Goal: Task Accomplishment & Management: Manage account settings

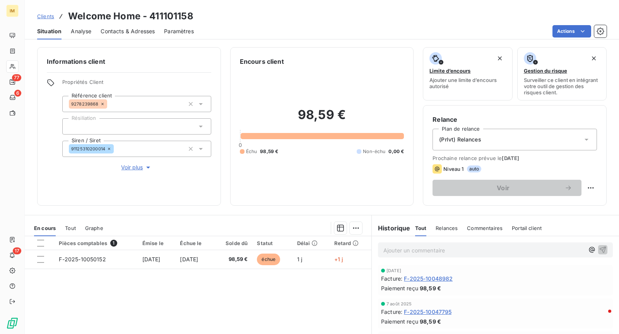
click at [16, 66] on div at bounding box center [12, 66] width 12 height 12
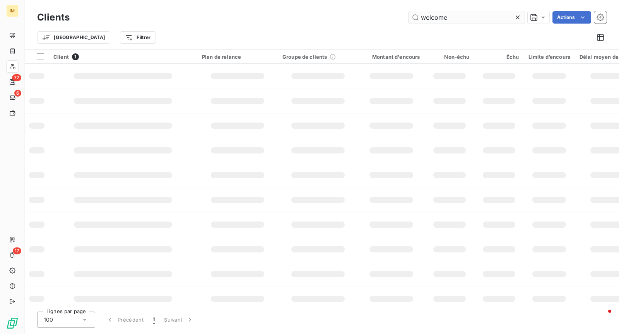
click at [489, 17] on input "welcome" at bounding box center [467, 17] width 116 height 12
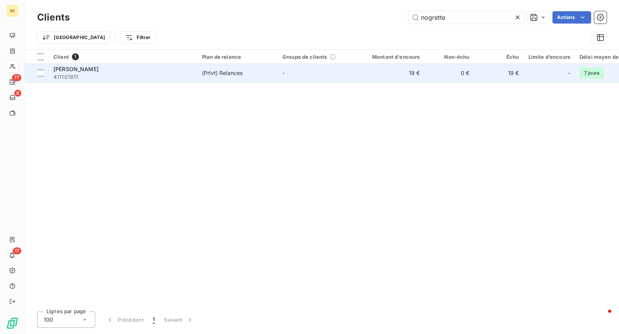
type input "nogrette"
click at [152, 72] on div "[PERSON_NAME]" at bounding box center [122, 69] width 139 height 8
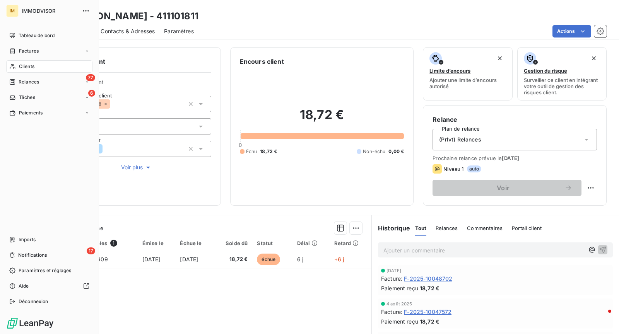
drag, startPoint x: 15, startPoint y: 63, endPoint x: 41, endPoint y: 63, distance: 25.1
click at [15, 63] on div "Clients" at bounding box center [49, 66] width 86 height 12
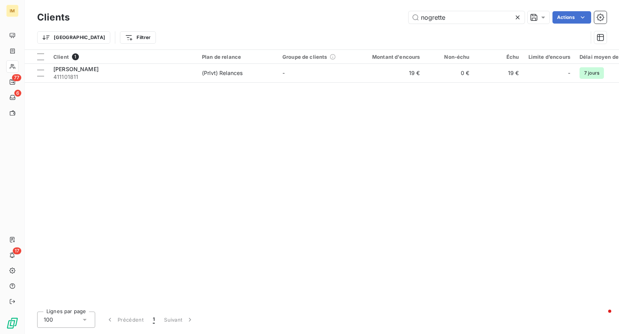
click at [452, 10] on div "Clients nogrette Actions" at bounding box center [321, 17] width 569 height 16
click at [453, 9] on div "Clients nogrette Actions" at bounding box center [321, 17] width 569 height 16
click at [454, 13] on input "nogrette" at bounding box center [467, 17] width 116 height 12
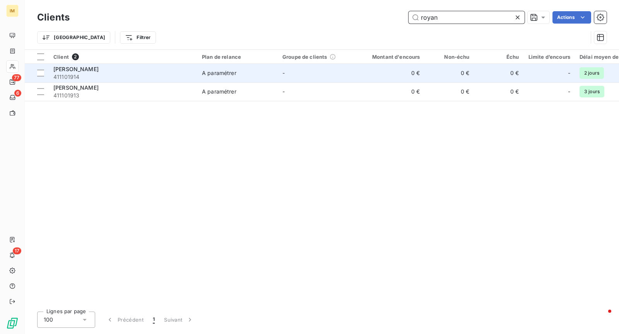
type input "royan"
click at [105, 69] on div "[PERSON_NAME]" at bounding box center [122, 69] width 139 height 8
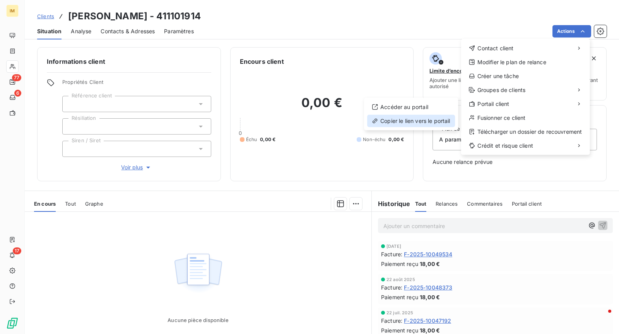
click at [432, 120] on div "Copier le lien vers le portail" at bounding box center [411, 121] width 88 height 12
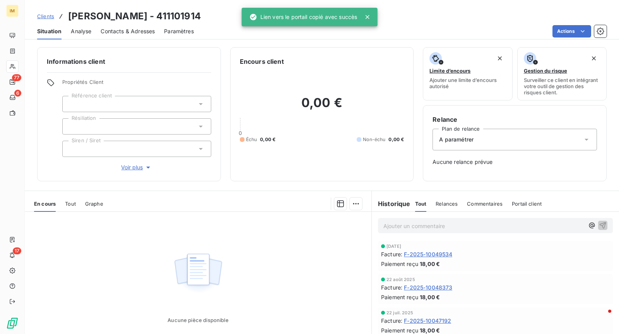
click at [16, 65] on div at bounding box center [12, 66] width 12 height 12
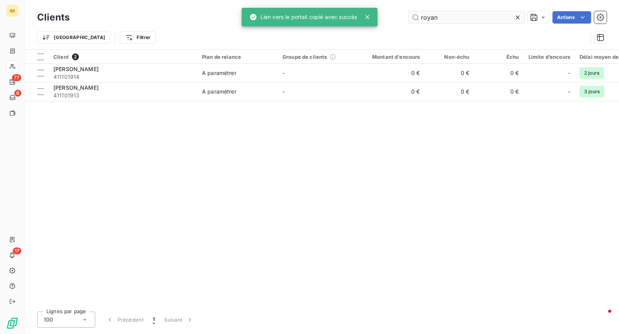
click at [462, 14] on input "royan" at bounding box center [467, 17] width 116 height 12
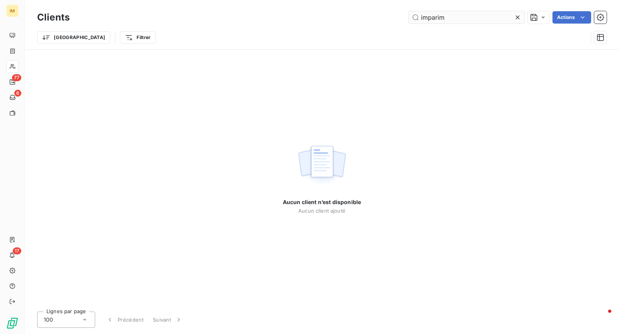
click at [433, 17] on input "imparim" at bounding box center [467, 17] width 116 height 12
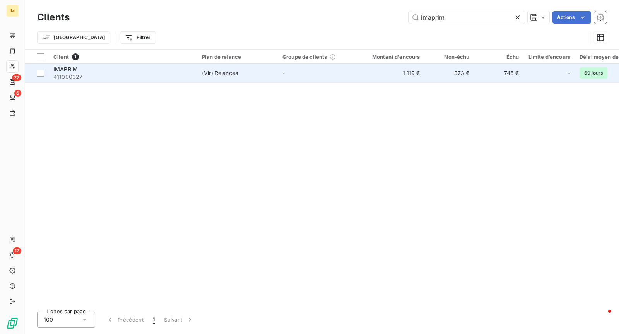
type input "imaprim"
click at [189, 75] on span "411000327" at bounding box center [122, 77] width 139 height 8
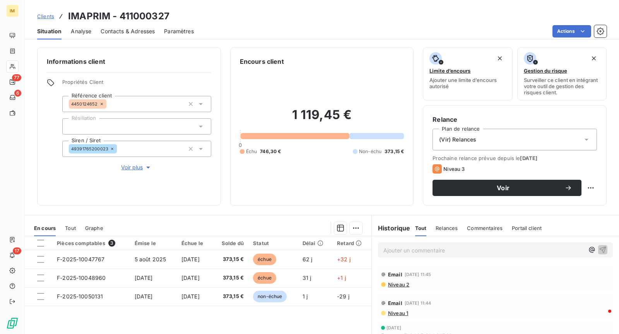
drag, startPoint x: 398, startPoint y: 291, endPoint x: 399, endPoint y: 286, distance: 5.0
click at [399, 285] on span "Niveau 2" at bounding box center [398, 285] width 22 height 6
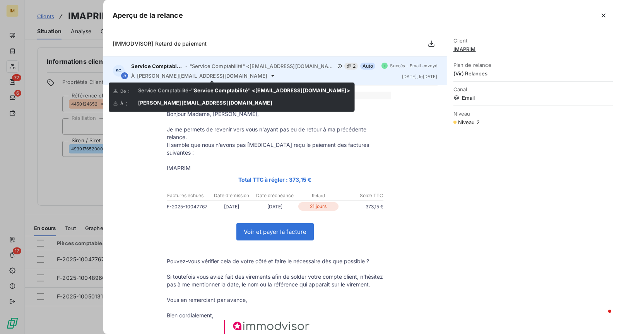
click at [271, 75] on icon at bounding box center [272, 76] width 3 height 2
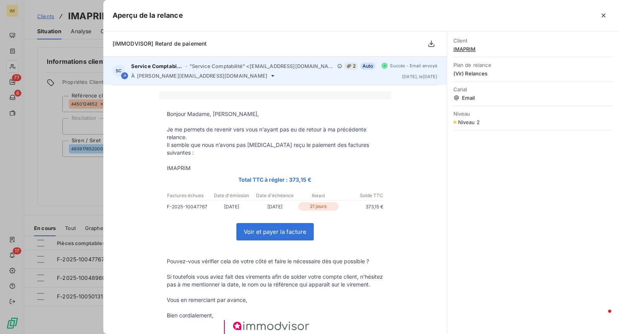
click at [271, 75] on icon at bounding box center [272, 76] width 3 height 2
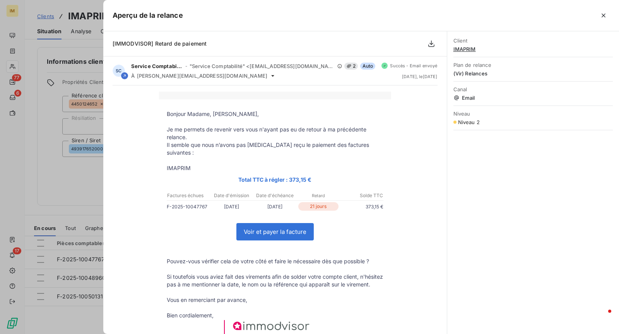
click at [72, 185] on div at bounding box center [309, 167] width 619 height 334
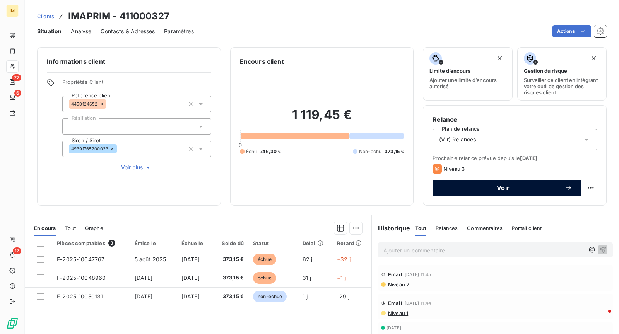
click at [567, 187] on button "Voir" at bounding box center [506, 188] width 149 height 16
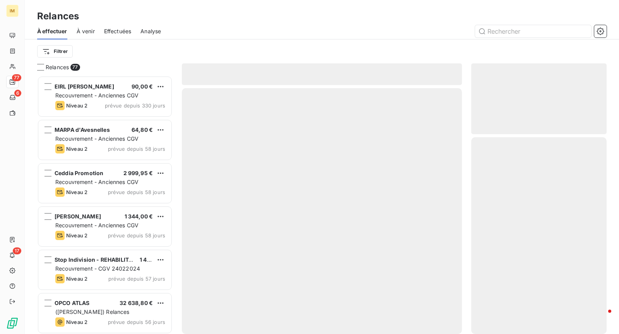
scroll to position [252, 129]
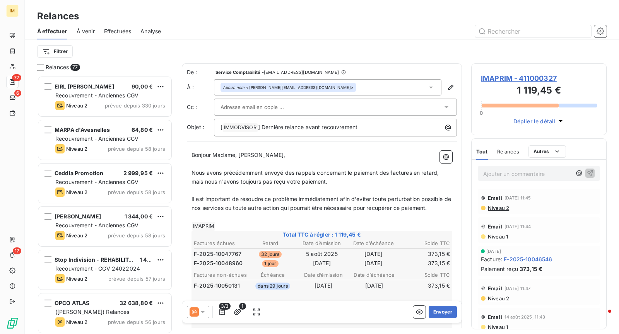
click at [318, 109] on div at bounding box center [331, 107] width 222 height 12
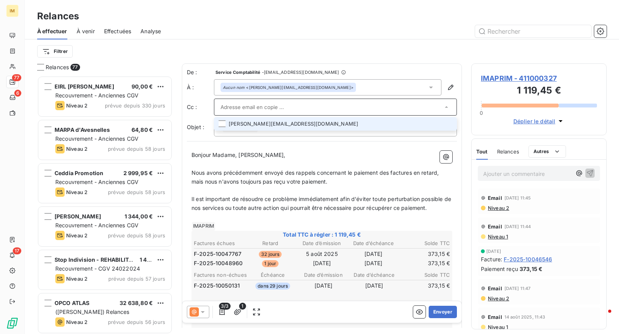
click at [385, 119] on li "[PERSON_NAME][EMAIL_ADDRESS][DOMAIN_NAME]" at bounding box center [335, 124] width 243 height 14
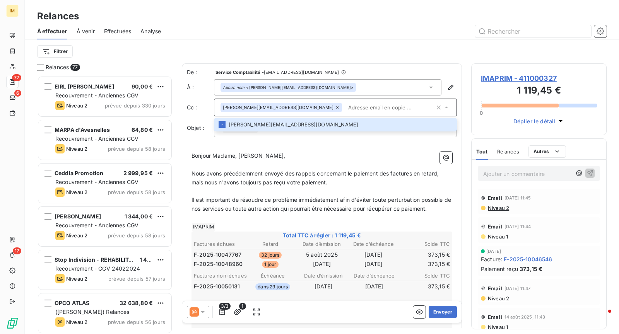
click at [336, 107] on icon at bounding box center [337, 107] width 2 height 2
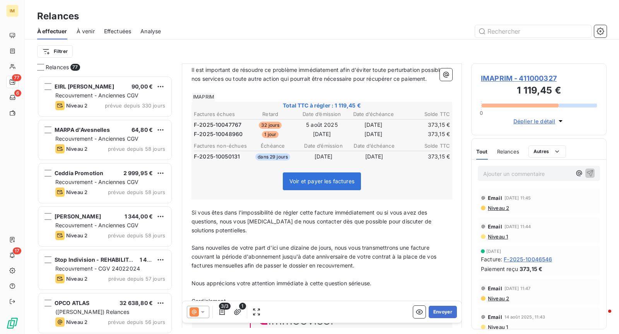
scroll to position [175, 0]
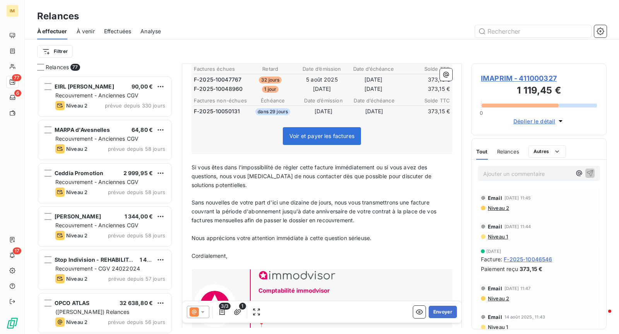
click at [336, 108] on td "[DATE]" at bounding box center [324, 111] width 50 height 9
click at [222, 314] on icon "button" at bounding box center [222, 312] width 8 height 8
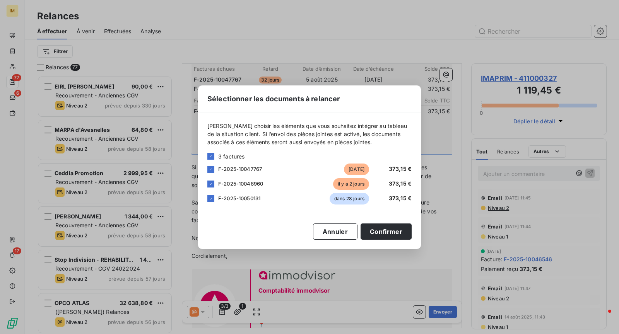
click at [258, 199] on span "F-2025-10050131" at bounding box center [239, 198] width 42 height 6
click at [213, 199] on icon at bounding box center [211, 199] width 5 height 5
click at [381, 231] on button "Confirmer" at bounding box center [386, 232] width 51 height 16
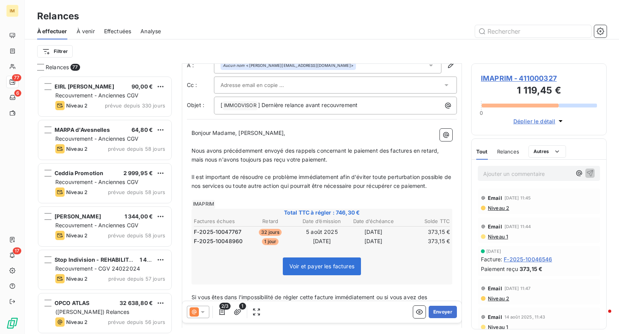
scroll to position [107, 0]
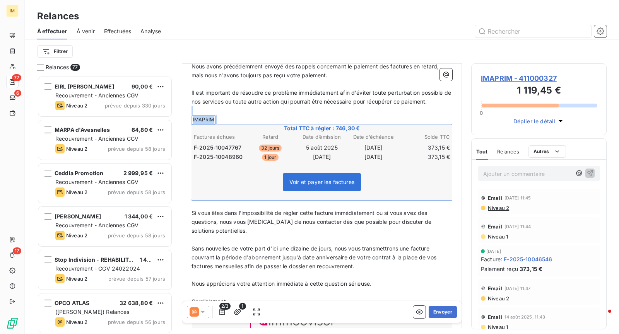
drag, startPoint x: 193, startPoint y: 111, endPoint x: 444, endPoint y: 196, distance: 265.5
click at [444, 196] on div "Bonjour Madame, Monsieur, ﻿ Nous avons précédemment envoyé des rappels concerna…" at bounding box center [321, 219] width 261 height 350
copy div "﻿ ﻿ IMAPRIM ﻿ ﻿"
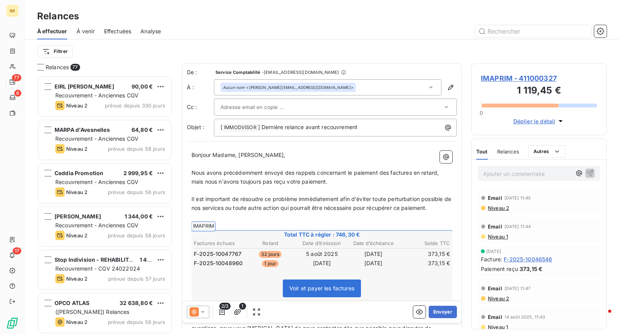
click at [515, 75] on span "IMAPRIM - 411000327" at bounding box center [539, 78] width 116 height 10
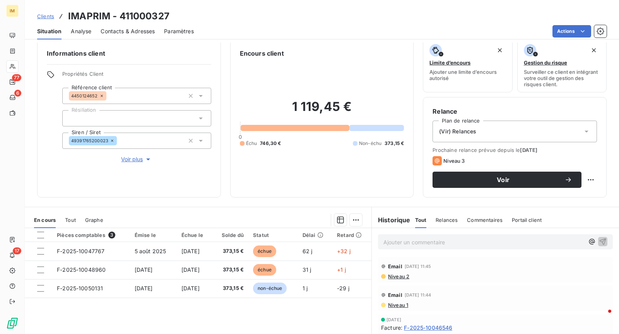
scroll to position [9, 0]
click at [466, 244] on p "Ajouter un commentaire ﻿" at bounding box center [483, 242] width 201 height 10
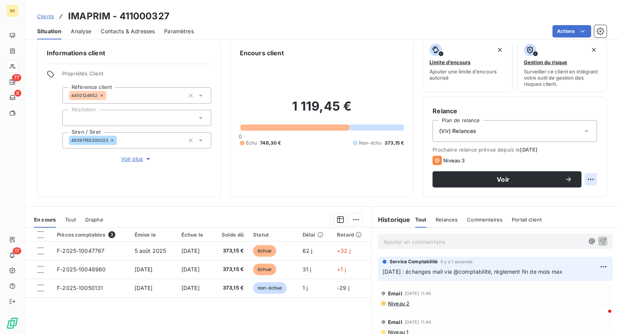
click at [587, 174] on html "IM 77 6 17 Clients IMAPRIM - 411000327 Situation Analyse Contacts & Adresses Pa…" at bounding box center [309, 167] width 619 height 334
click at [578, 194] on div "Replanifier cette action" at bounding box center [552, 196] width 69 height 12
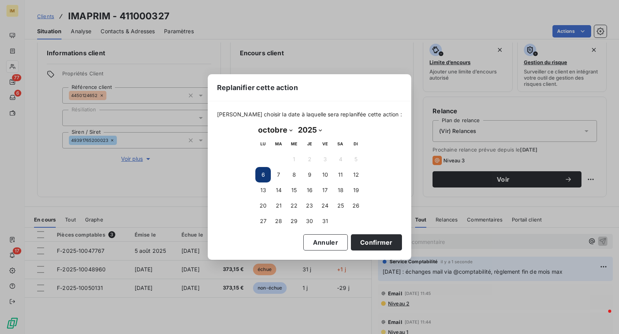
click at [282, 128] on select "janvier février mars avril mai juin juillet août septembre octobre novembre déc…" at bounding box center [275, 130] width 40 height 12
select select "10"
click at [255, 124] on select "janvier février mars avril mai juin juillet août septembre octobre novembre déc…" at bounding box center [275, 130] width 40 height 12
click at [266, 177] on button "3" at bounding box center [262, 174] width 15 height 15
click at [375, 245] on button "Confirmer" at bounding box center [376, 242] width 51 height 16
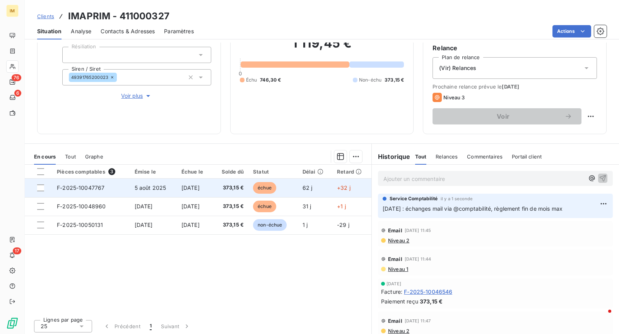
scroll to position [72, 0]
click at [200, 186] on span "[DATE]" at bounding box center [190, 188] width 18 height 7
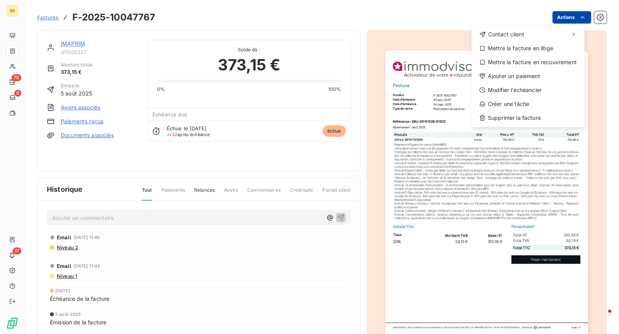
click at [571, 21] on html "IM 76 6 17 Factures F-2025-10047767 Actions Contact client Mettre la facture en…" at bounding box center [309, 167] width 619 height 334
click at [529, 77] on div "Ajouter un paiement" at bounding box center [528, 76] width 107 height 12
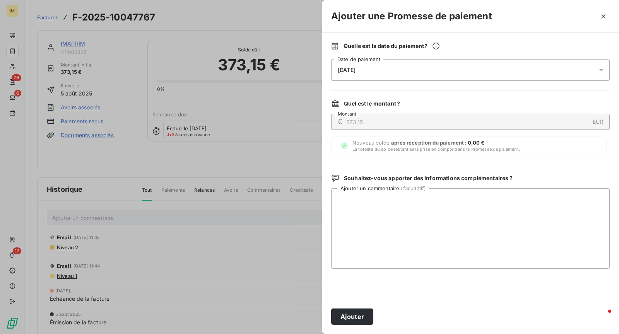
click at [377, 63] on div "[DATE]" at bounding box center [470, 70] width 279 height 22
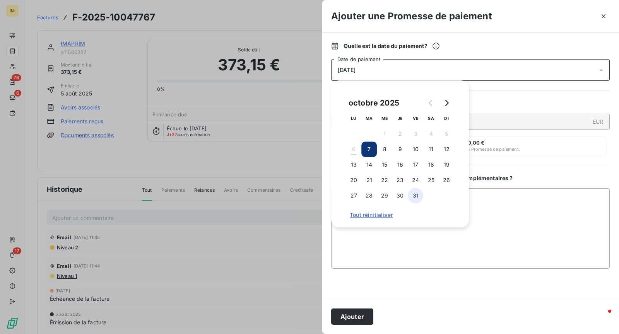
click at [419, 198] on button "31" at bounding box center [415, 195] width 15 height 15
click at [356, 315] on button "Ajouter" at bounding box center [352, 317] width 42 height 16
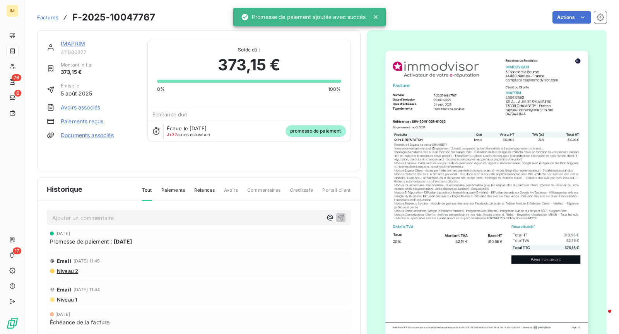
click at [68, 40] on link "IMAPRIM" at bounding box center [73, 43] width 24 height 7
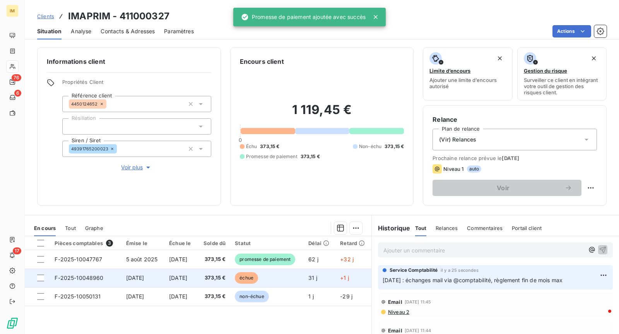
click at [145, 271] on td "[DATE]" at bounding box center [142, 278] width 43 height 19
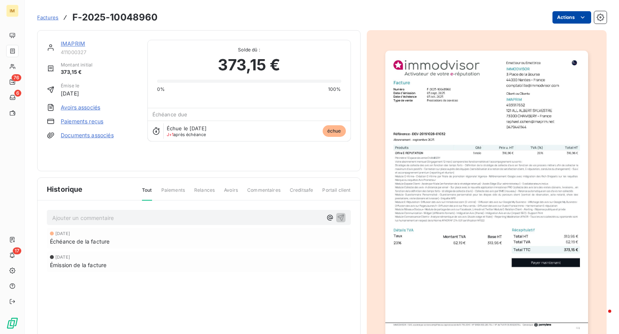
click at [552, 17] on html "IM 76 6 17 Factures F-2025-10048960 Actions IMAPRIM 411000327 Montant initial 3…" at bounding box center [309, 167] width 619 height 334
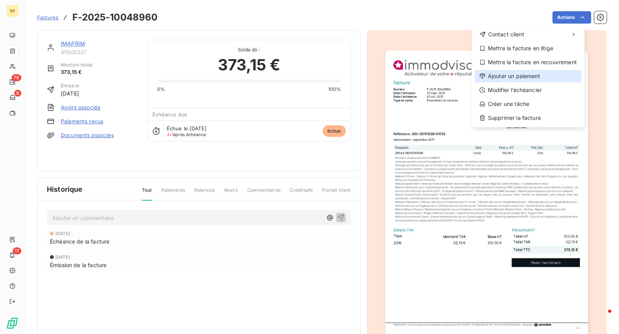
click at [535, 74] on div "Ajouter un paiement" at bounding box center [528, 76] width 107 height 12
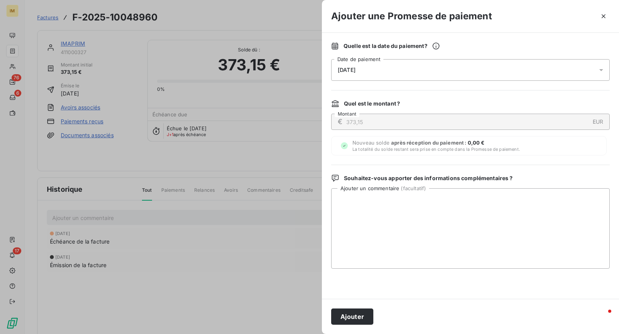
click at [390, 68] on div "[DATE]" at bounding box center [470, 70] width 279 height 22
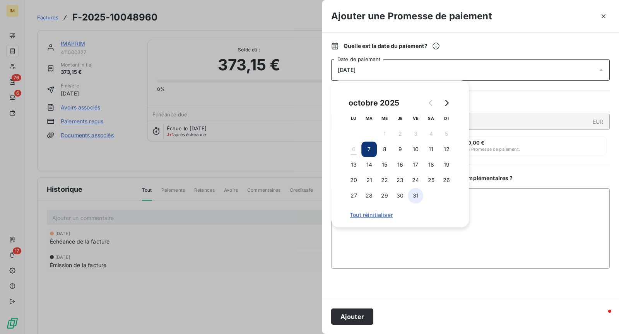
click at [414, 194] on button "31" at bounding box center [415, 195] width 15 height 15
click at [362, 319] on button "Ajouter" at bounding box center [352, 317] width 42 height 16
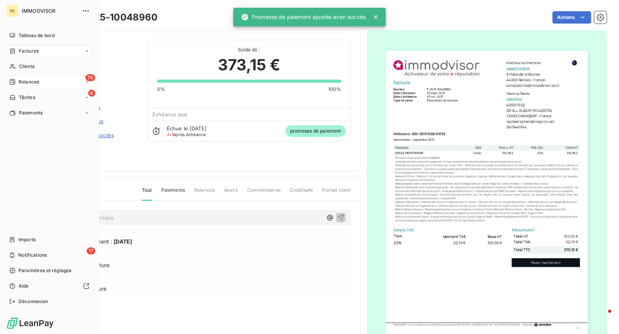
click at [20, 79] on span "Relances" at bounding box center [29, 82] width 21 height 7
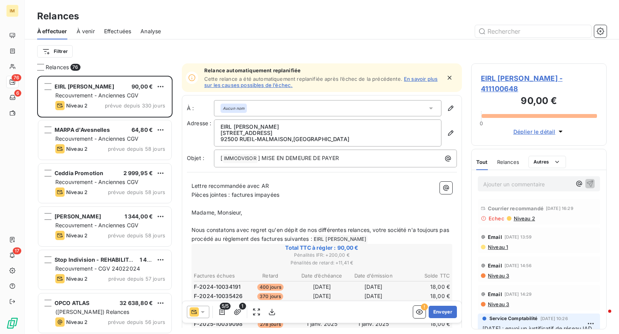
click at [201, 24] on div "À effectuer À venir Effectuées Analyse" at bounding box center [322, 31] width 594 height 16
click at [58, 30] on span "À effectuer" at bounding box center [52, 31] width 30 height 8
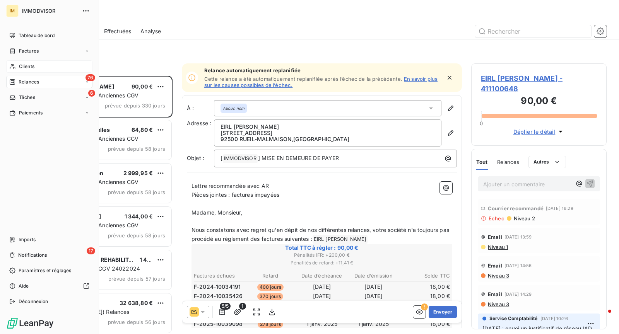
drag, startPoint x: 16, startPoint y: 66, endPoint x: 23, endPoint y: 65, distance: 7.0
click at [16, 66] on div "Clients" at bounding box center [49, 66] width 86 height 12
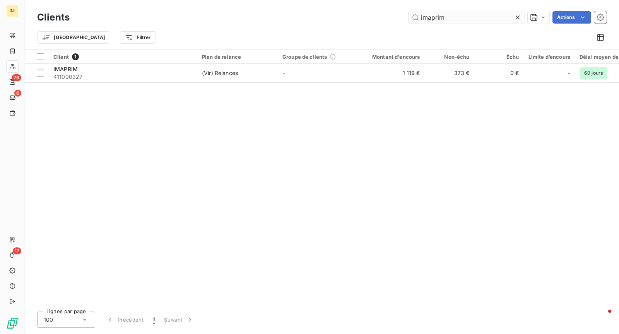
click at [447, 14] on input "imaprim" at bounding box center [467, 17] width 116 height 12
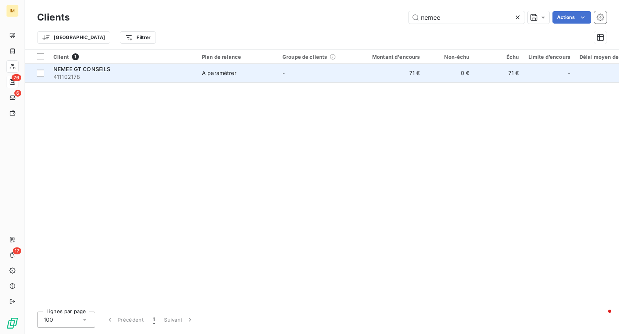
type input "nemee"
click at [197, 70] on tr "NEMEE GT CONSEILS 411102178 A paramétrer - 71 € 0 € 71 € - - - - - - - - -" at bounding box center [553, 73] width 1056 height 19
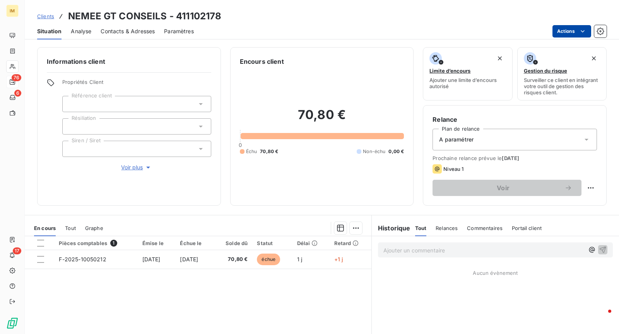
click at [568, 30] on html "IM 76 6 17 Clients NEMEE GT CONSEILS - 411102178 Situation Analyse Contacts & A…" at bounding box center [309, 167] width 619 height 334
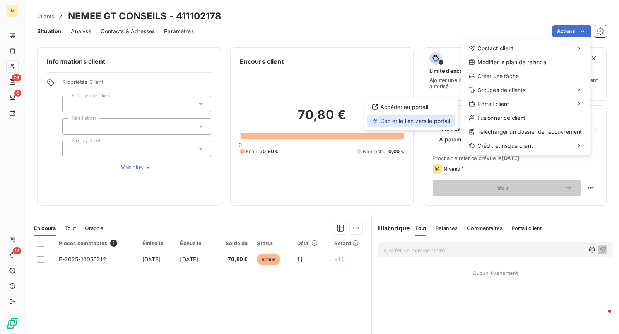
click at [414, 122] on div "Copier le lien vers le portail" at bounding box center [411, 121] width 88 height 12
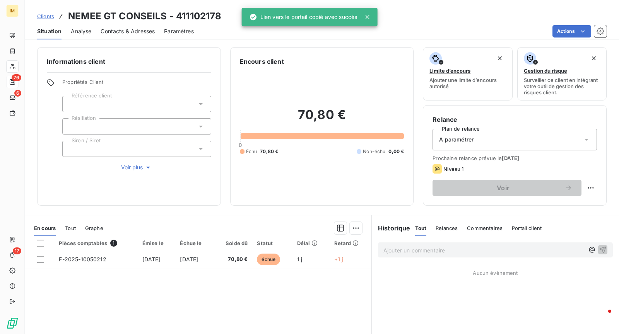
click at [118, 32] on span "Contacts & Adresses" at bounding box center [128, 31] width 54 height 8
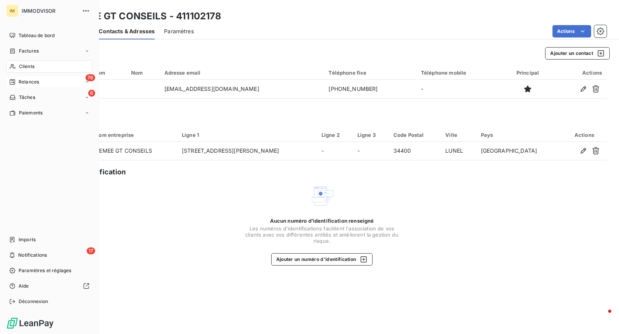
click at [17, 70] on div "Clients" at bounding box center [49, 66] width 86 height 12
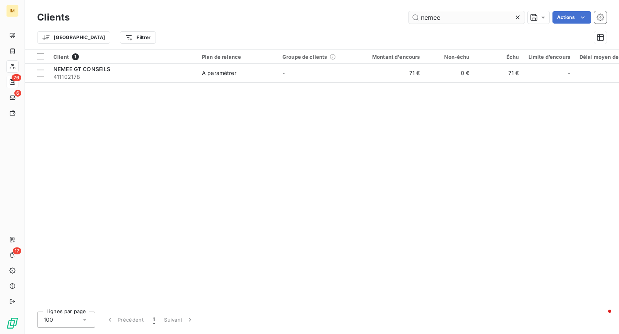
drag, startPoint x: 463, startPoint y: 24, endPoint x: 472, endPoint y: 11, distance: 16.1
click at [463, 24] on div "Clients nemee Actions" at bounding box center [321, 17] width 569 height 16
click at [472, 11] on input "nemee" at bounding box center [467, 17] width 116 height 12
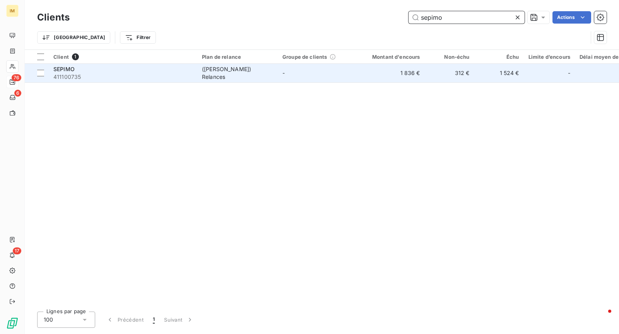
type input "sepimo"
click at [244, 76] on div "([PERSON_NAME]) Relances" at bounding box center [237, 72] width 71 height 15
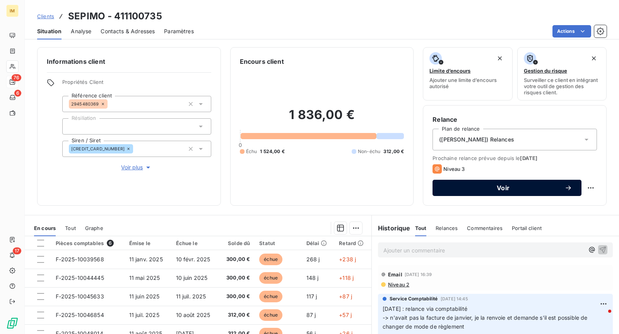
click at [485, 185] on span "Voir" at bounding box center [503, 188] width 123 height 6
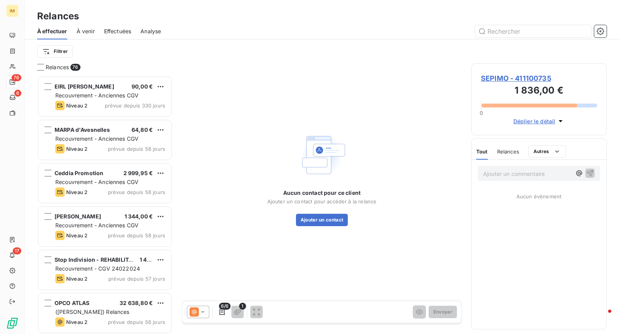
scroll to position [252, 129]
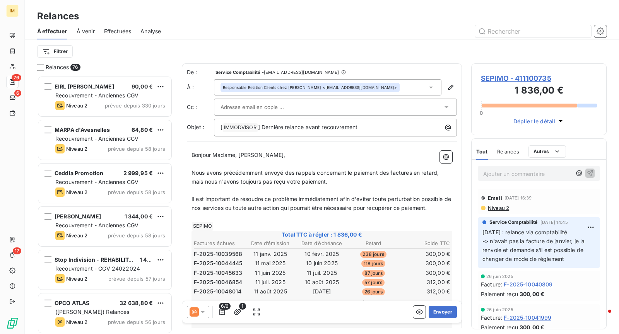
click at [272, 104] on body "IM 76 6 17 Relances À effectuer À venir Effectuées Analyse Filtrer Relances 76 …" at bounding box center [309, 167] width 619 height 334
click at [330, 97] on div "De : Service Comptabilité - [EMAIL_ADDRESS][DOMAIN_NAME] À : Responsable Relati…" at bounding box center [322, 102] width 270 height 68
click at [329, 104] on div at bounding box center [331, 107] width 222 height 12
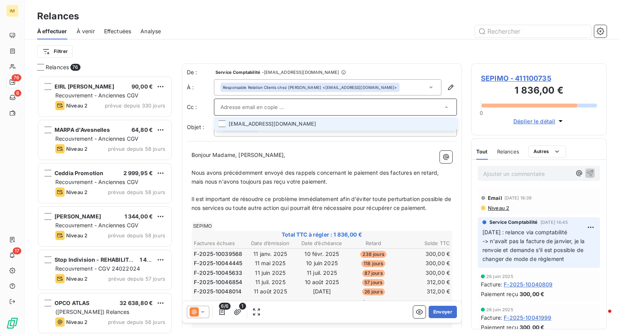
click at [350, 120] on li "[EMAIL_ADDRESS][DOMAIN_NAME]" at bounding box center [335, 124] width 243 height 14
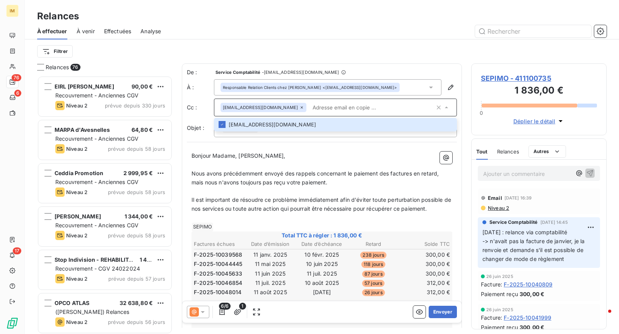
drag, startPoint x: 295, startPoint y: 22, endPoint x: 299, endPoint y: 24, distance: 5.0
click at [296, 23] on div "Relances À effectuer À venir Effectuées Analyse Filtrer" at bounding box center [322, 31] width 594 height 63
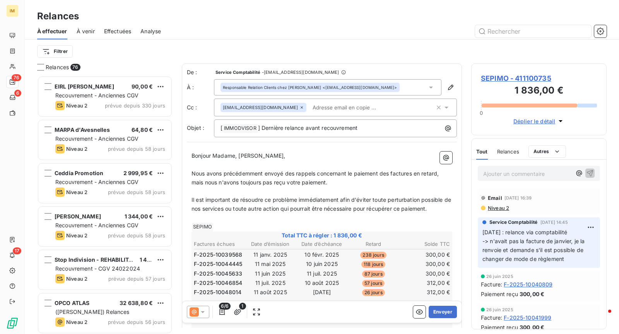
click at [196, 315] on icon at bounding box center [194, 312] width 9 height 9
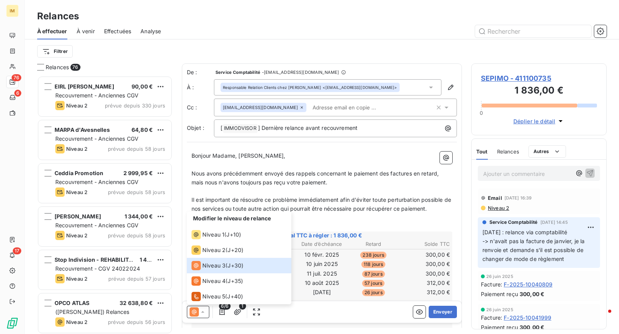
click at [222, 310] on span "6/6" at bounding box center [225, 306] width 12 height 7
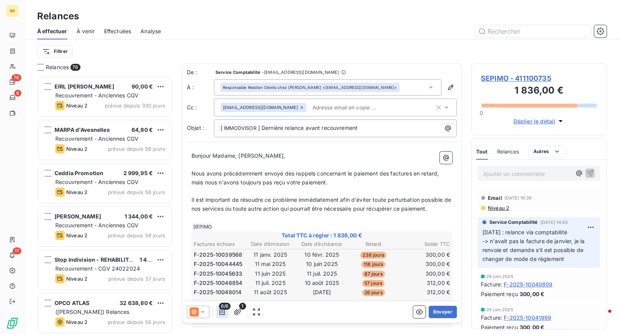
click at [223, 311] on icon "button" at bounding box center [222, 312] width 8 height 8
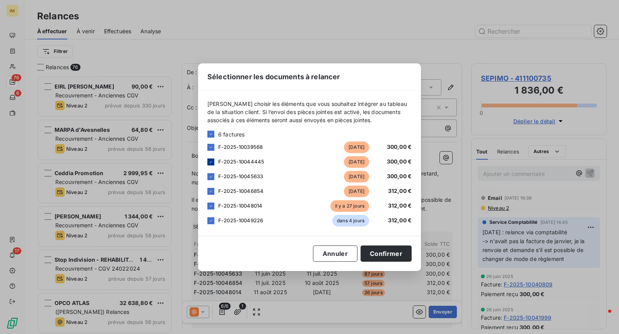
click at [212, 160] on icon at bounding box center [211, 162] width 5 height 5
click at [212, 177] on icon at bounding box center [211, 176] width 5 height 5
drag, startPoint x: 212, startPoint y: 192, endPoint x: 212, endPoint y: 200, distance: 8.1
click at [212, 193] on icon at bounding box center [211, 191] width 5 height 5
drag, startPoint x: 212, startPoint y: 203, endPoint x: 210, endPoint y: 214, distance: 11.7
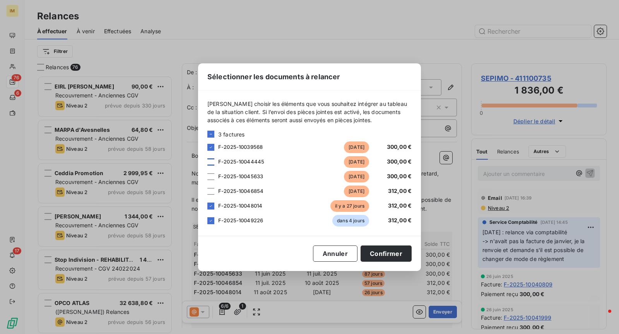
click at [212, 203] on div at bounding box center [210, 206] width 7 height 7
click at [210, 224] on div at bounding box center [210, 220] width 7 height 7
click at [386, 255] on button "Confirmer" at bounding box center [386, 254] width 51 height 16
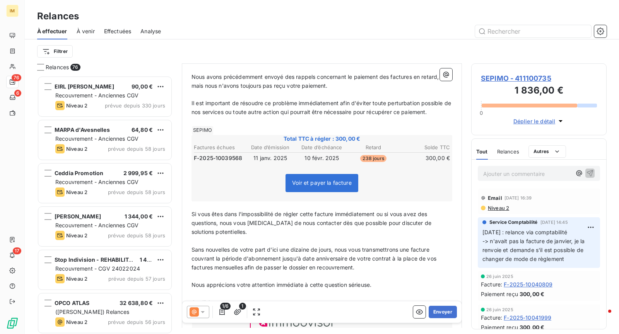
scroll to position [0, 0]
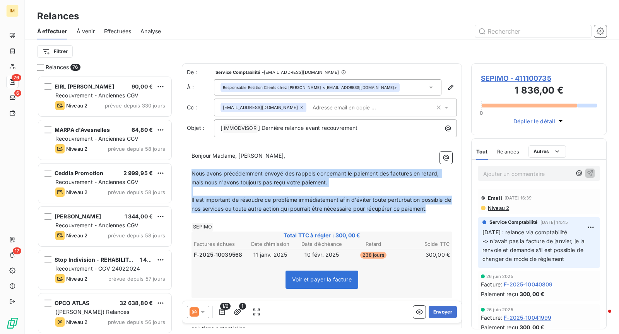
drag, startPoint x: 436, startPoint y: 208, endPoint x: 190, endPoint y: 174, distance: 248.0
click at [190, 174] on div "Bonjour Madame, Monsieur, ﻿ Nous avons précédemment envoyé des rappels concerna…" at bounding box center [322, 322] width 270 height 350
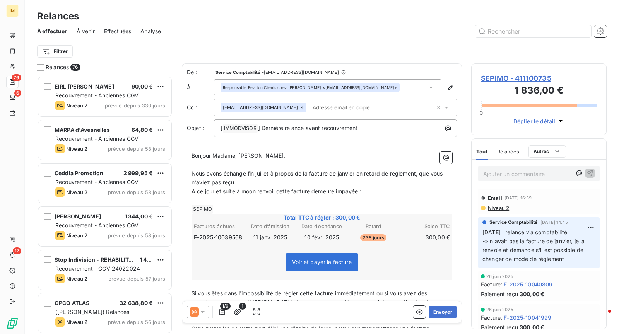
click at [253, 190] on span "A ce jour et suite à moon renvoi, cette facture demeure impayée :" at bounding box center [276, 191] width 170 height 7
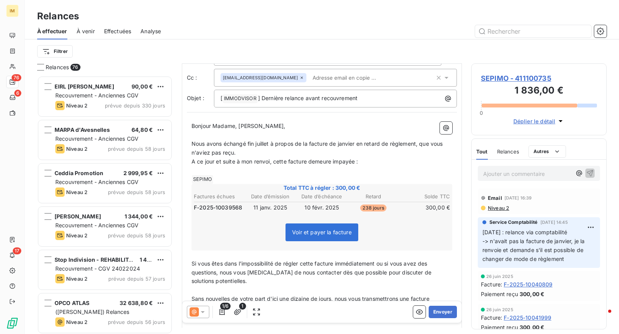
scroll to position [41, 0]
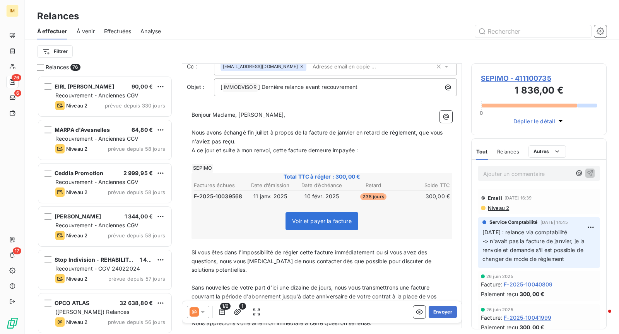
click at [262, 147] on span "A ce jour et suite à mon renvoi, cette facture demeure impayée :" at bounding box center [274, 150] width 167 height 7
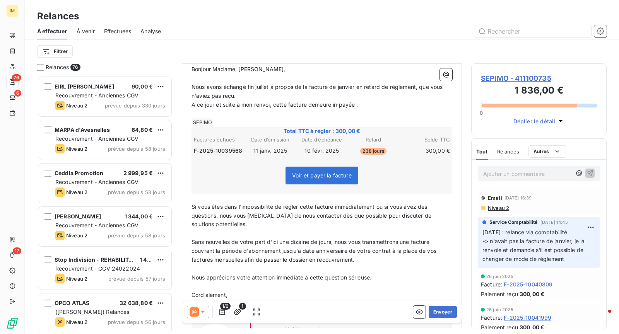
scroll to position [91, 0]
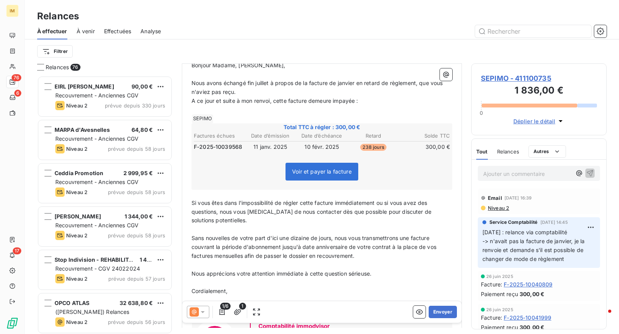
drag, startPoint x: 384, startPoint y: 259, endPoint x: 376, endPoint y: 257, distance: 8.7
click at [375, 257] on div "Bonjour Madame, Monsieur, ﻿ Nous avons échangé fin juillet à propos de la factu…" at bounding box center [321, 222] width 261 height 323
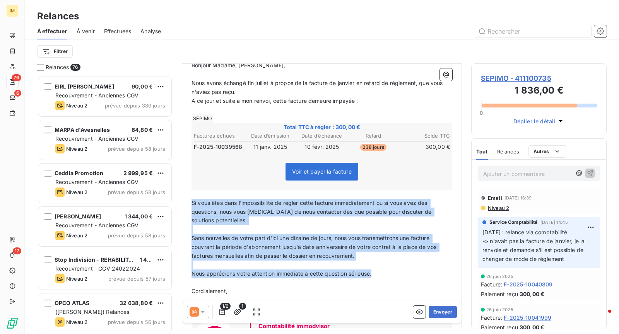
drag, startPoint x: 385, startPoint y: 272, endPoint x: 211, endPoint y: 208, distance: 185.2
click at [188, 200] on div "Bonjour Madame, Monsieur, ﻿ Nous avons échangé fin juillet à propos de la factu…" at bounding box center [322, 222] width 270 height 332
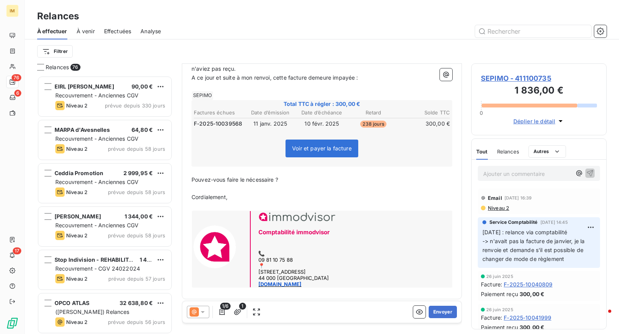
scroll to position [0, 0]
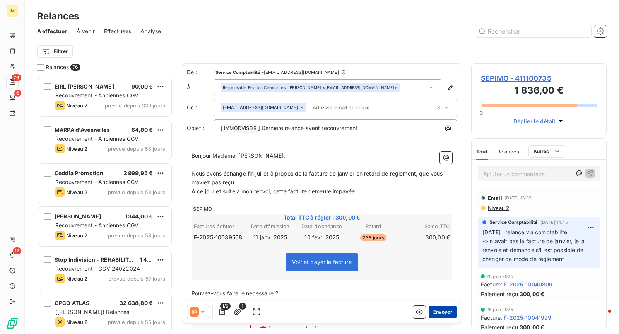
click at [438, 313] on button "Envoyer" at bounding box center [443, 312] width 28 height 12
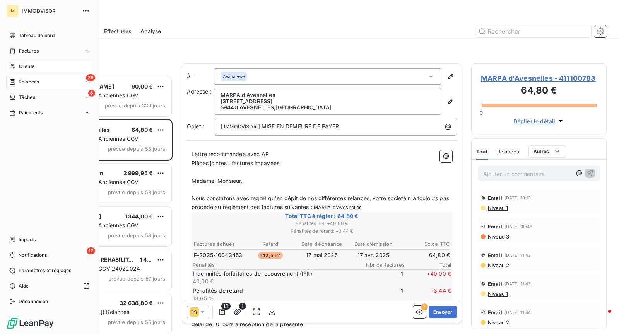
click at [15, 66] on div "Clients" at bounding box center [49, 66] width 86 height 12
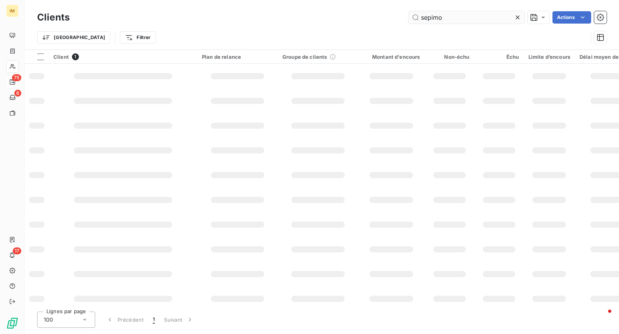
click at [468, 18] on input "sepimo" at bounding box center [467, 17] width 116 height 12
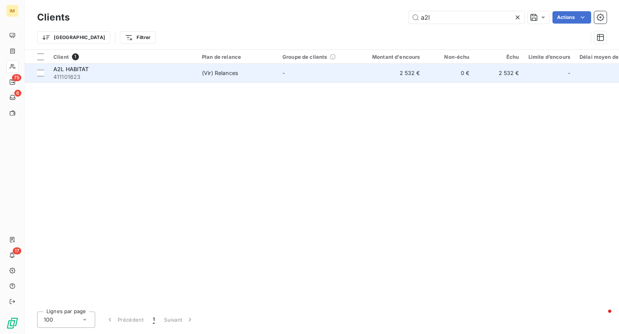
type input "a2l"
click at [128, 75] on span "411101623" at bounding box center [122, 77] width 139 height 8
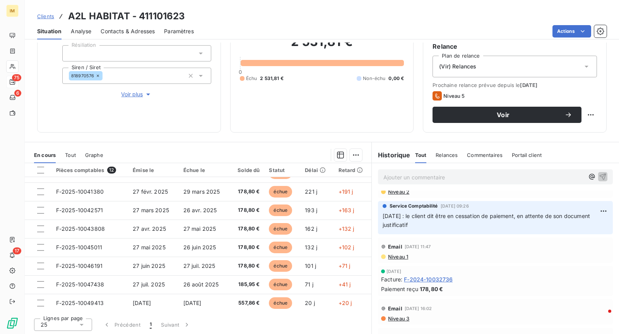
scroll to position [167, 0]
drag, startPoint x: 438, startPoint y: 214, endPoint x: 443, endPoint y: 235, distance: 21.7
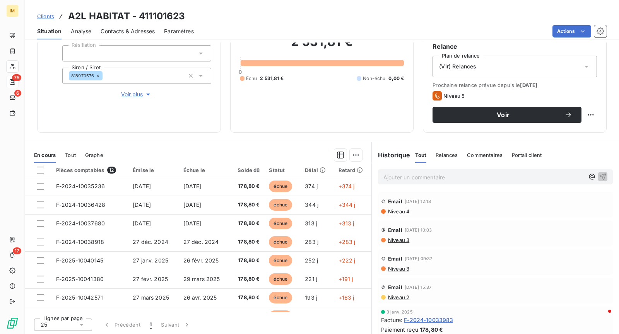
scroll to position [166, 0]
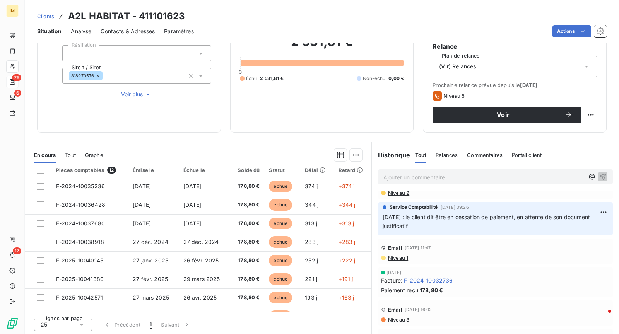
click at [196, 128] on div "Informations client Propriétés Client Référence client 3379894949 Résiliation S…" at bounding box center [129, 53] width 184 height 159
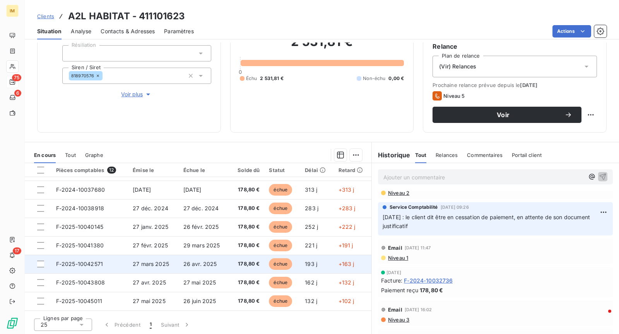
scroll to position [75, 0]
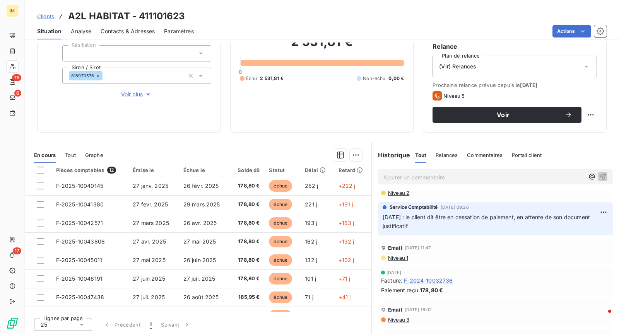
click at [416, 176] on p "Ajouter un commentaire ﻿" at bounding box center [483, 178] width 201 height 10
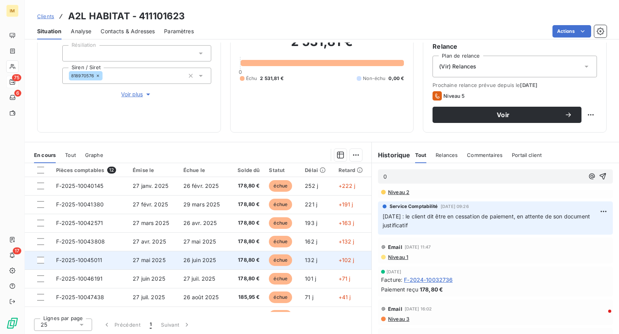
scroll to position [165, 0]
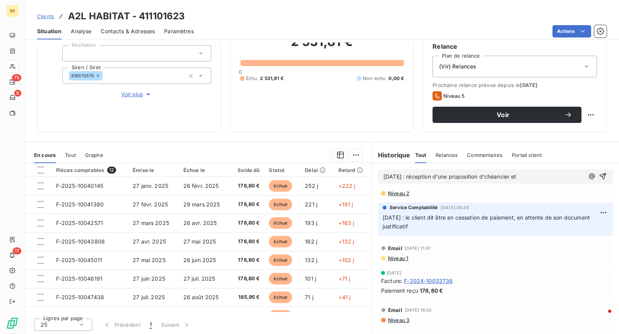
click at [494, 177] on span "[DATE] : réception d'une proposition d'chéancier et" at bounding box center [449, 176] width 133 height 7
click at [542, 175] on p "[DATE] : réception d'une proposition d'échéancier et" at bounding box center [483, 177] width 201 height 9
click at [600, 182] on icon "button" at bounding box center [603, 181] width 7 height 7
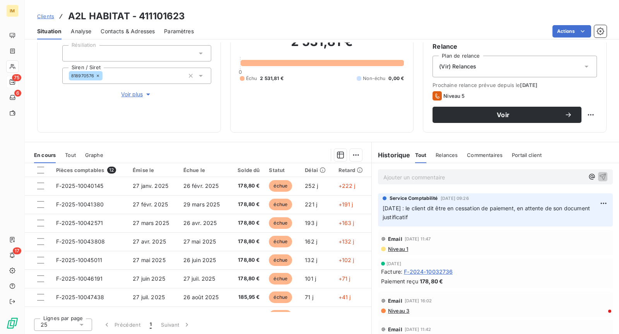
click at [508, 173] on p "Ajouter un commentaire ﻿" at bounding box center [483, 178] width 201 height 10
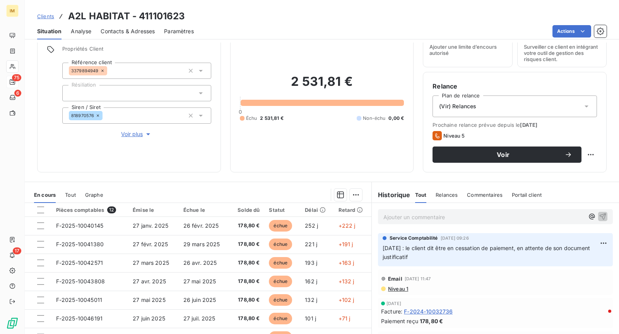
scroll to position [0, 0]
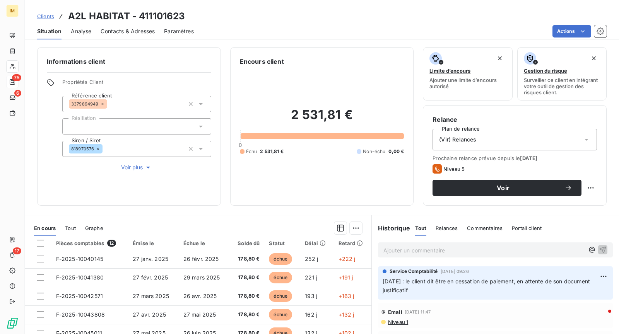
click at [130, 32] on span "Contacts & Adresses" at bounding box center [128, 31] width 54 height 8
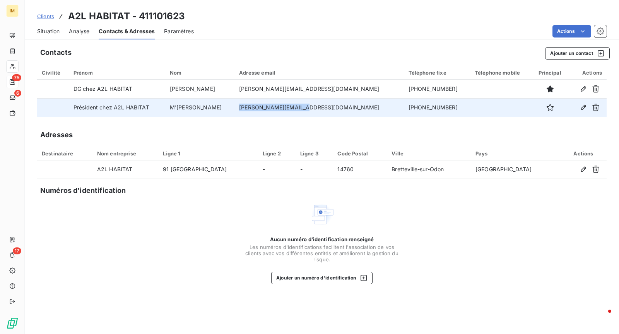
drag, startPoint x: 333, startPoint y: 108, endPoint x: 268, endPoint y: 110, distance: 64.3
click at [268, 110] on td "[PERSON_NAME][EMAIL_ADDRESS][DOMAIN_NAME]" at bounding box center [318, 107] width 169 height 19
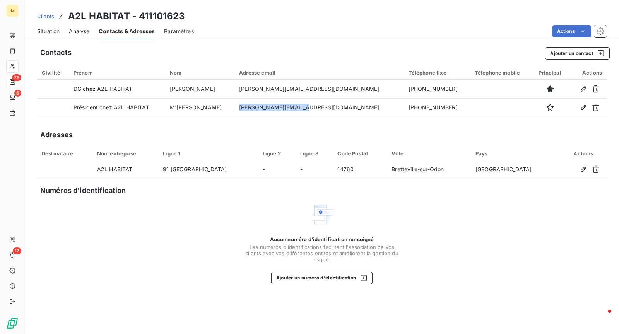
copy td "[PERSON_NAME][EMAIL_ADDRESS][DOMAIN_NAME]"
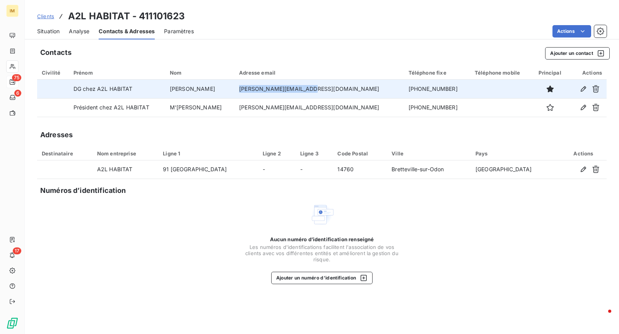
copy td "[PERSON_NAME][EMAIL_ADDRESS][DOMAIN_NAME]"
drag, startPoint x: 339, startPoint y: 92, endPoint x: 266, endPoint y: 92, distance: 72.7
click at [266, 92] on td "[PERSON_NAME][EMAIL_ADDRESS][DOMAIN_NAME]" at bounding box center [318, 89] width 169 height 19
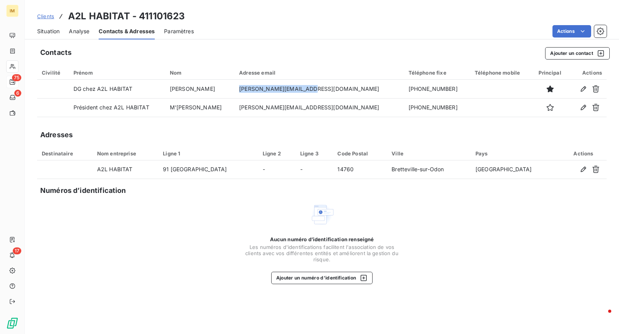
drag, startPoint x: 43, startPoint y: 29, endPoint x: 63, endPoint y: 32, distance: 20.4
click at [43, 29] on span "Situation" at bounding box center [48, 31] width 22 height 8
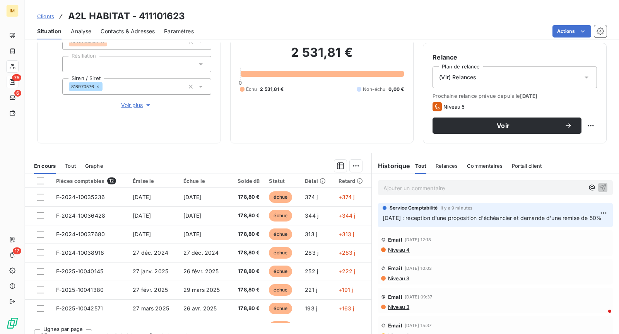
scroll to position [61, 0]
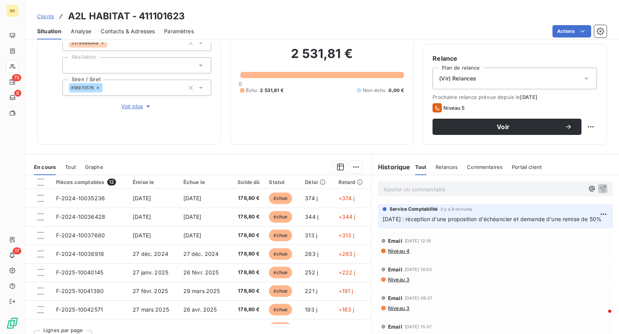
copy div
drag, startPoint x: 94, startPoint y: 88, endPoint x: 76, endPoint y: 125, distance: 40.8
click at [70, 125] on div "Informations client Propriétés Client Référence client 3379894949 Résiliation S…" at bounding box center [129, 65] width 184 height 159
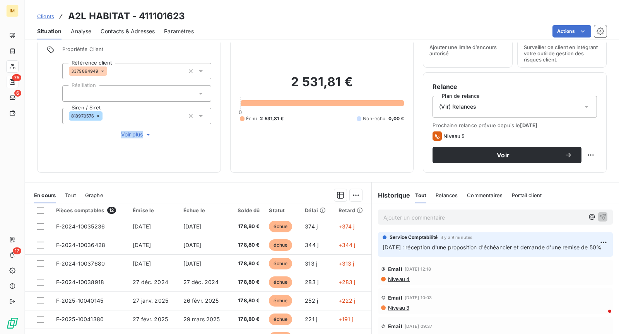
scroll to position [0, 0]
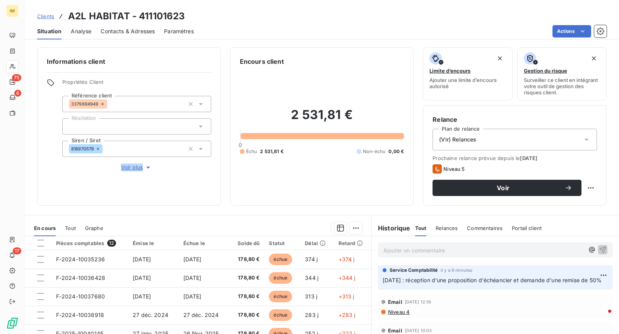
click at [586, 185] on html "IM 75 6 17 Clients A2L HABITAT - 411101623 Situation Analyse Contacts & Adresse…" at bounding box center [309, 167] width 619 height 334
drag, startPoint x: 585, startPoint y: 208, endPoint x: 593, endPoint y: 217, distance: 12.6
click at [587, 208] on div "Replanifier cette action" at bounding box center [552, 204] width 75 height 19
click at [581, 184] on html "IM 75 6 17 Clients A2L HABITAT - 411101623 Situation Analyse Contacts & Adresse…" at bounding box center [309, 167] width 619 height 334
click at [585, 187] on html "IM 75 6 17 Clients A2L HABITAT - 411101623 Situation Analyse Contacts & Adresse…" at bounding box center [309, 167] width 619 height 334
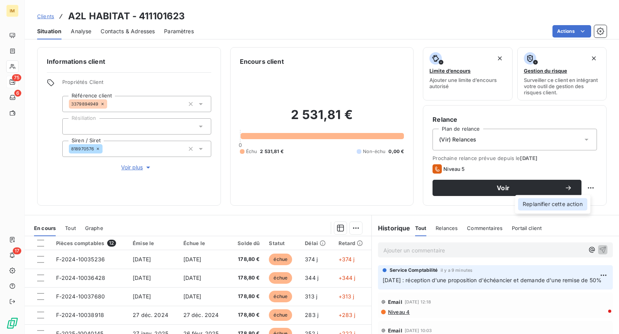
click at [580, 200] on div "Replanifier cette action" at bounding box center [552, 204] width 69 height 12
select select "9"
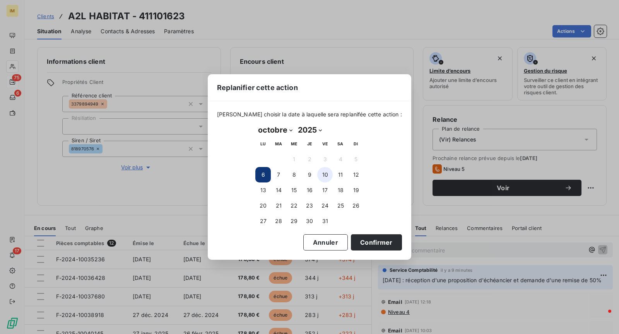
click at [320, 171] on button "10" at bounding box center [324, 174] width 15 height 15
click at [372, 244] on button "Confirmer" at bounding box center [376, 242] width 51 height 16
